Goal: Find contact information: Find contact information

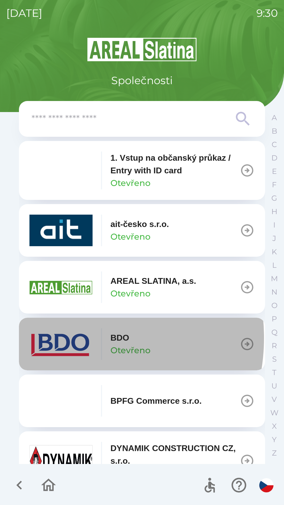
click at [63, 338] on img "button" at bounding box center [60, 344] width 63 height 32
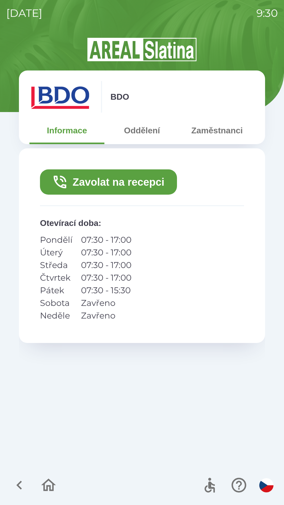
click at [156, 183] on button "Zavolat na recepci" at bounding box center [108, 181] width 137 height 25
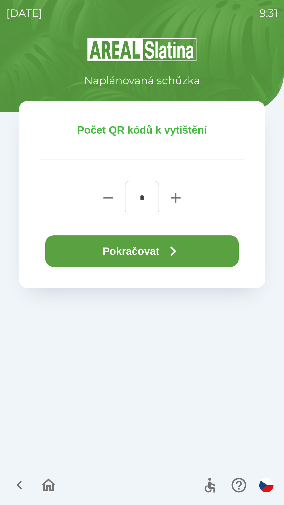
click at [179, 257] on icon "button" at bounding box center [173, 251] width 19 height 19
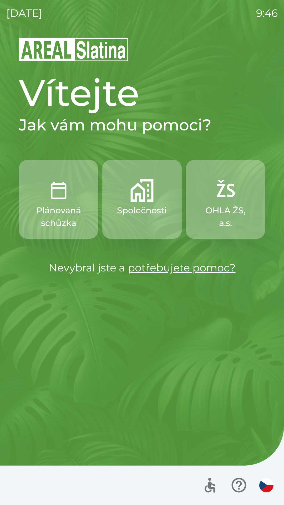
click at [145, 202] on button "Společnosti" at bounding box center [141, 199] width 79 height 79
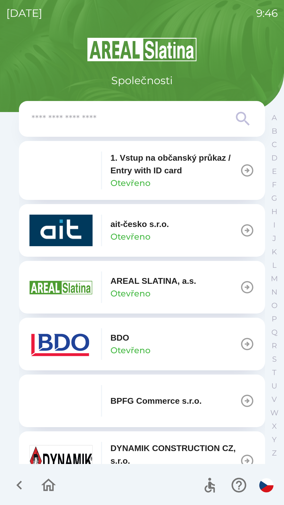
click at [15, 483] on icon "button" at bounding box center [20, 485] width 18 height 18
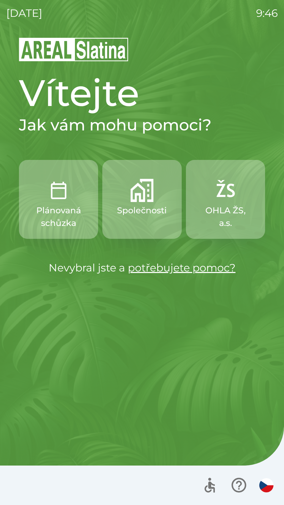
click at [134, 210] on p "Společnosti" at bounding box center [142, 210] width 50 height 13
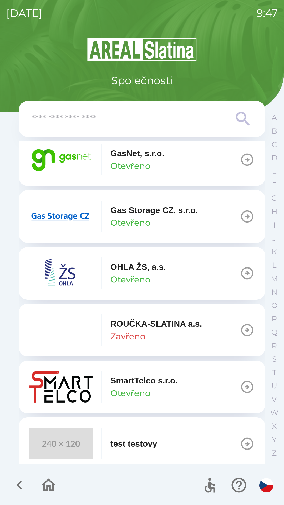
scroll to position [424, 0]
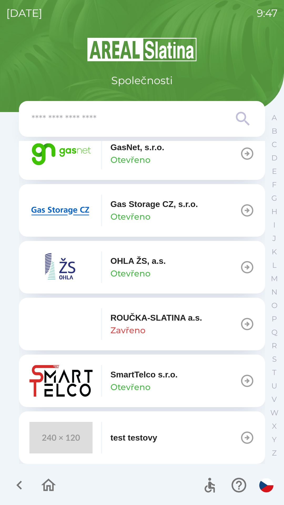
click at [245, 322] on icon "button" at bounding box center [247, 324] width 15 height 15
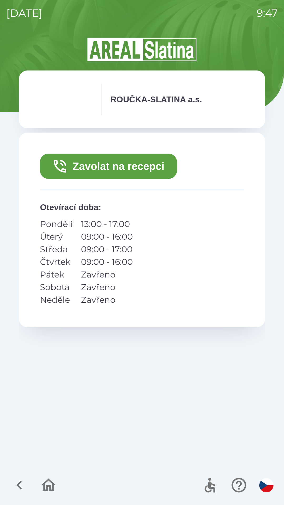
click at [100, 165] on button "Zavolat na recepci" at bounding box center [108, 166] width 137 height 25
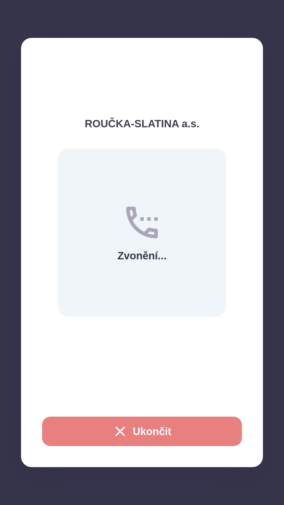
click at [150, 425] on button "Ukončit" at bounding box center [142, 431] width 200 height 29
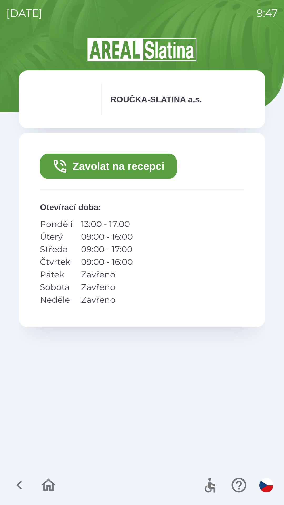
click at [16, 487] on icon "button" at bounding box center [20, 485] width 18 height 18
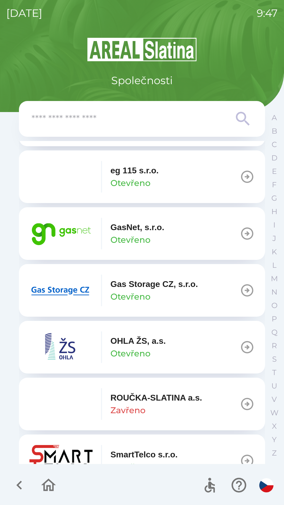
scroll to position [424, 0]
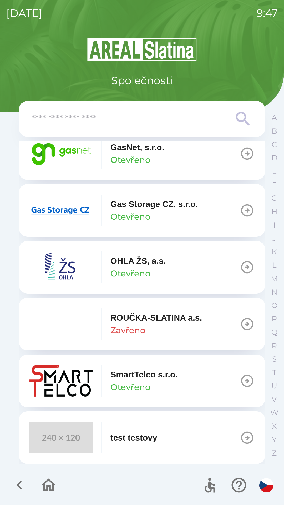
click at [245, 320] on icon "button" at bounding box center [247, 324] width 15 height 15
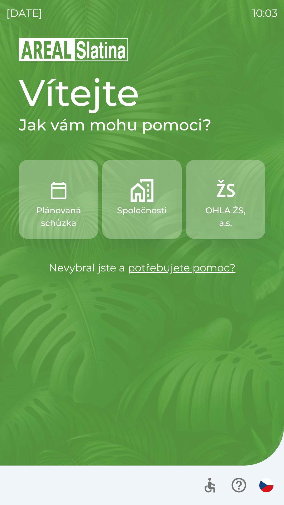
click at [138, 193] on img "button" at bounding box center [141, 190] width 23 height 23
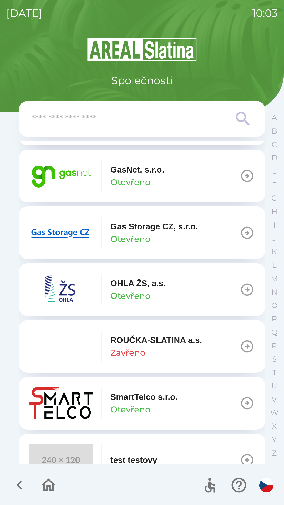
scroll to position [403, 0]
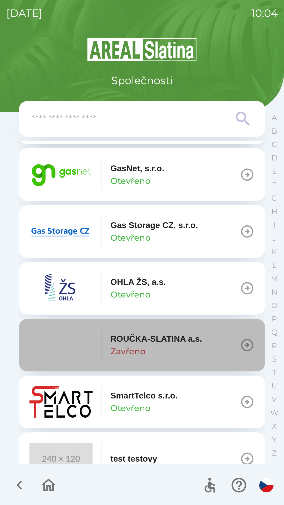
click at [241, 344] on icon "button" at bounding box center [247, 345] width 15 height 15
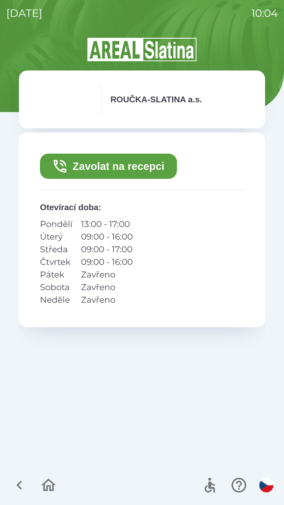
click at [142, 164] on button "Zavolat na recepci" at bounding box center [108, 166] width 137 height 25
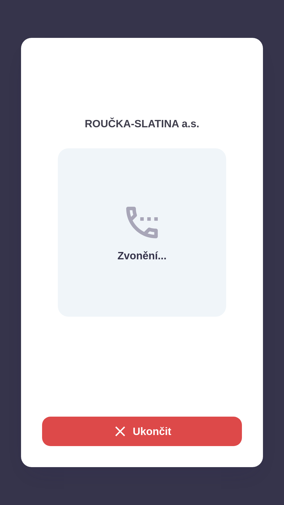
click at [148, 428] on button "Ukončit" at bounding box center [142, 431] width 200 height 29
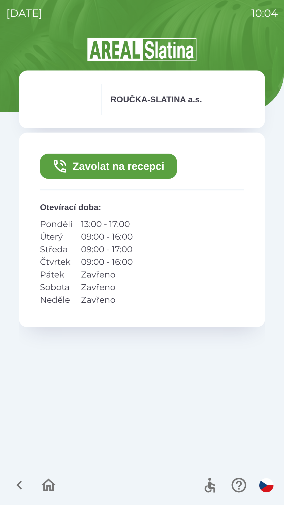
click at [47, 482] on icon "button" at bounding box center [49, 485] width 18 height 18
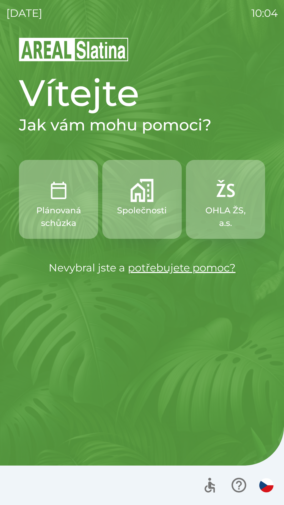
click at [136, 199] on img "button" at bounding box center [141, 190] width 23 height 23
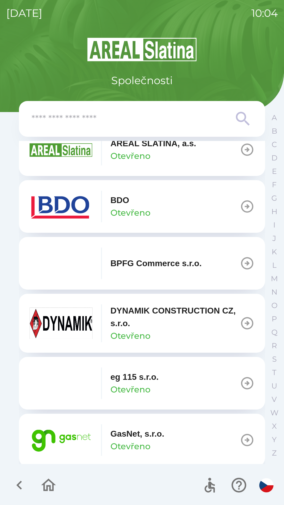
scroll to position [131, 0]
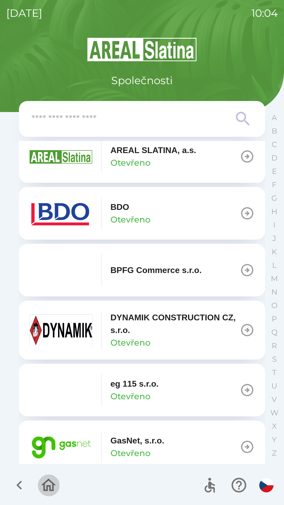
click at [51, 482] on icon "button" at bounding box center [48, 485] width 15 height 13
